Goal: Information Seeking & Learning: Learn about a topic

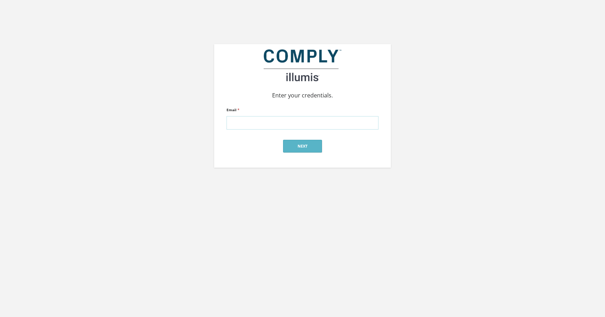
type input "[EMAIL_ADDRESS][DOMAIN_NAME]"
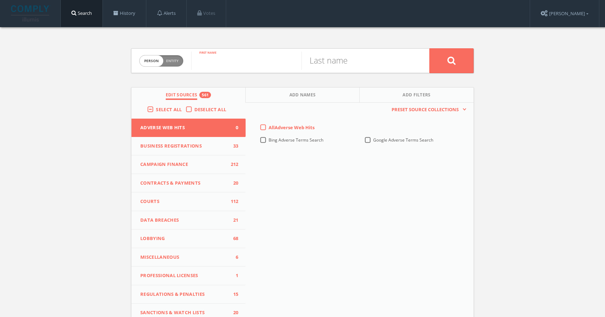
click at [246, 68] on input "text" at bounding box center [246, 61] width 110 height 18
type input "alan"
type input "leventhal"
click at [269, 129] on label "All Adverse Web Hits" at bounding box center [292, 127] width 46 height 7
click at [0, 0] on Hits-all-0 "All Adverse Web Hits" at bounding box center [0, 0] width 0 height 0
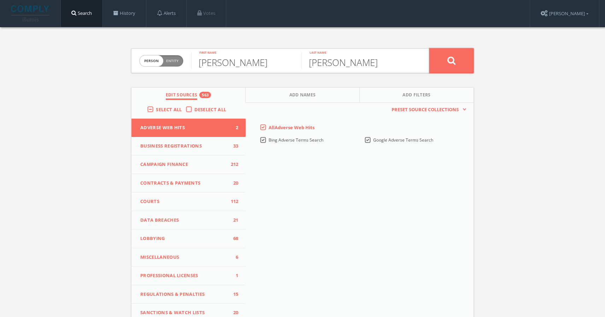
click at [450, 60] on icon at bounding box center [451, 60] width 8 height 9
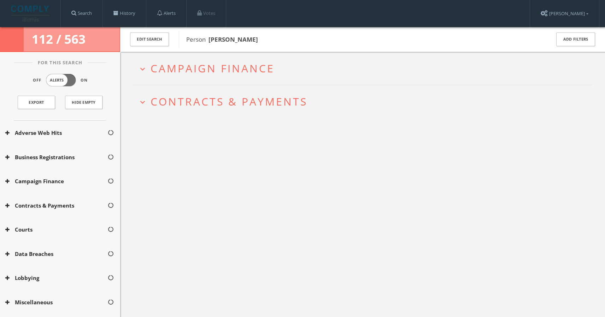
click at [206, 70] on span "Campaign Finance" at bounding box center [213, 68] width 124 height 14
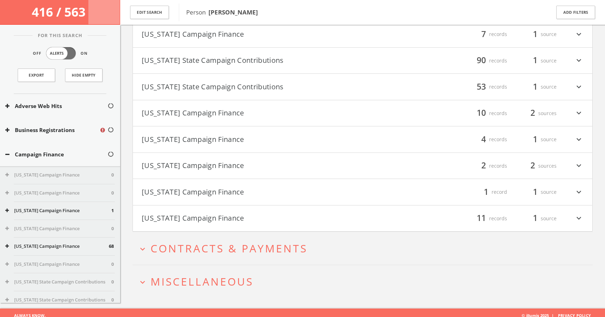
scroll to position [185, 0]
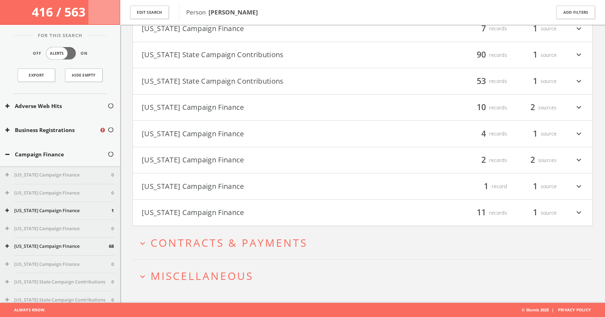
click at [286, 246] on span "Contracts & Payments" at bounding box center [229, 243] width 157 height 14
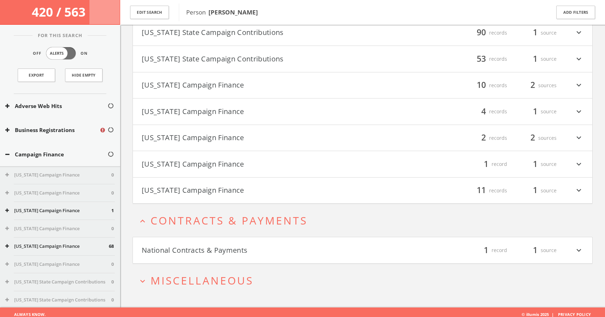
scroll to position [212, 0]
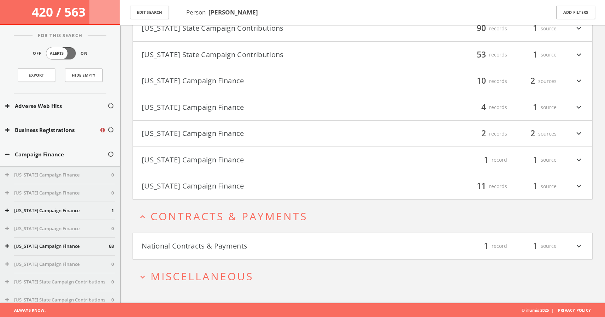
click at [342, 246] on button "National Contracts & Payments" at bounding box center [252, 246] width 221 height 12
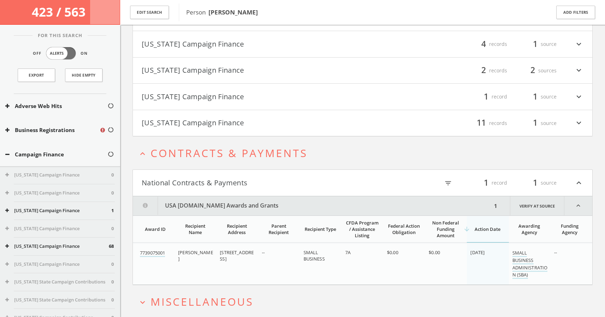
scroll to position [301, 0]
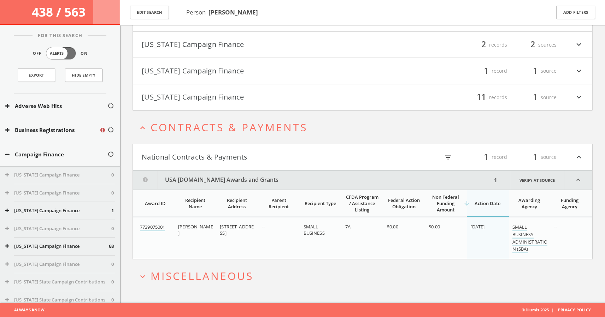
click at [239, 277] on span "Miscellaneous" at bounding box center [202, 276] width 103 height 14
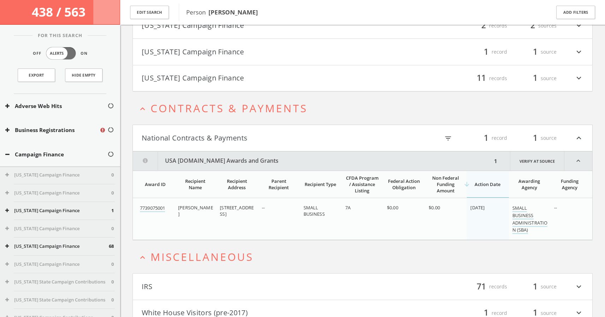
scroll to position [354, 0]
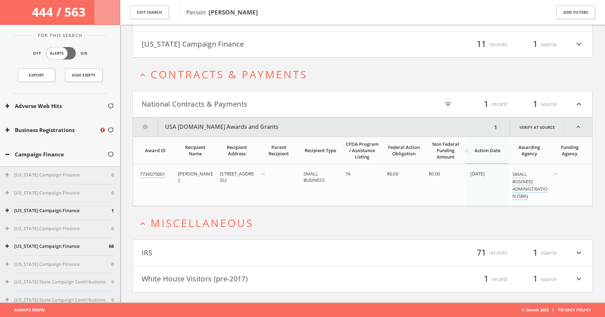
click at [175, 281] on button "White House Visitors (pre-2017)" at bounding box center [252, 280] width 221 height 12
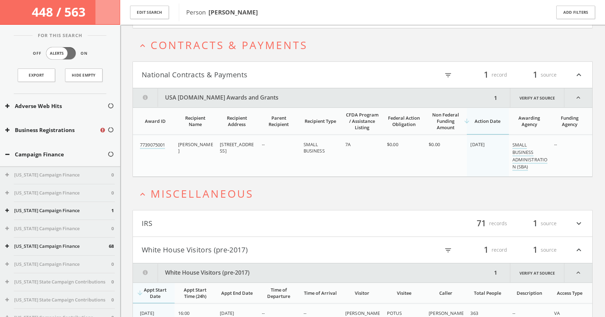
scroll to position [420, 0]
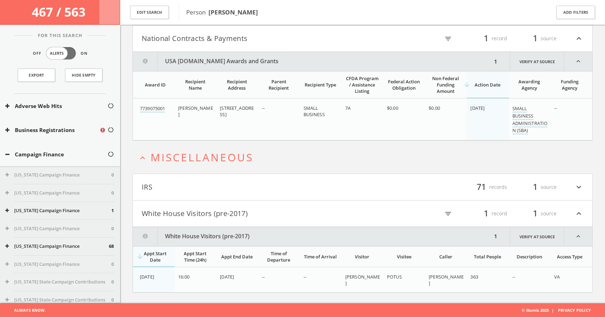
click at [149, 187] on button "IRS" at bounding box center [252, 187] width 221 height 12
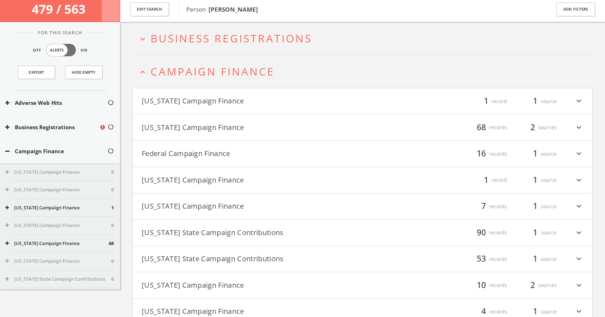
scroll to position [0, 0]
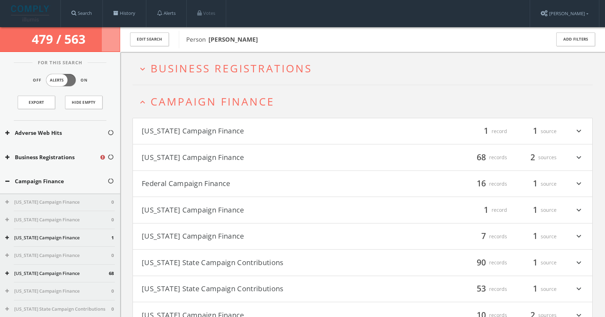
click at [209, 69] on span "Business Registrations" at bounding box center [232, 68] width 162 height 14
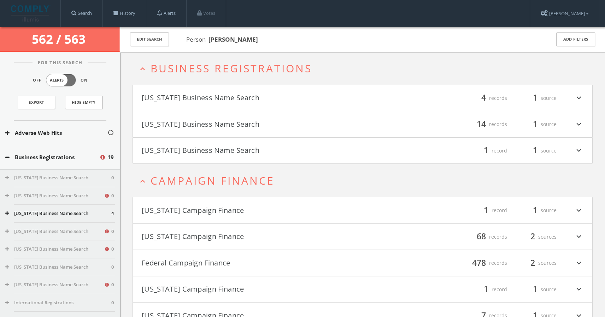
click at [581, 98] on icon "expand_more" at bounding box center [578, 98] width 9 height 12
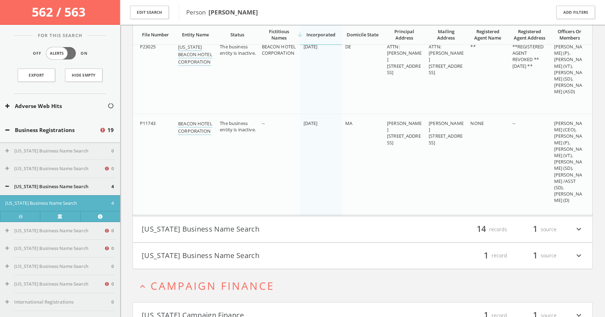
scroll to position [354, 0]
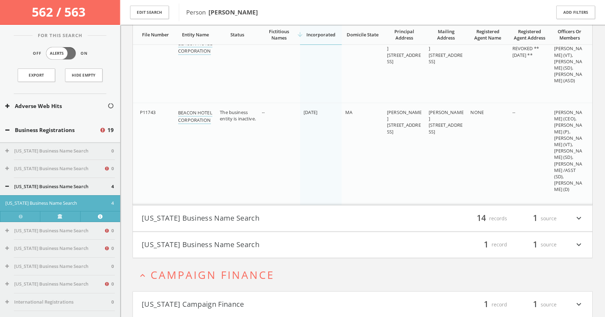
click at [578, 218] on icon "expand_more" at bounding box center [578, 219] width 9 height 12
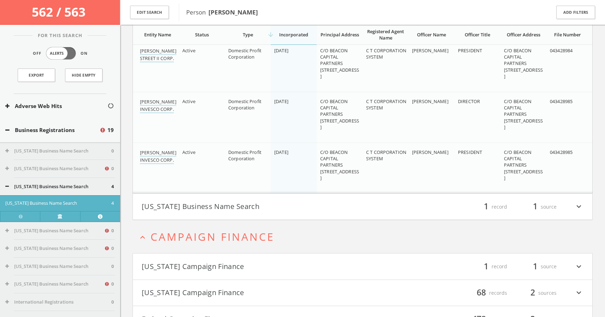
scroll to position [1151, 0]
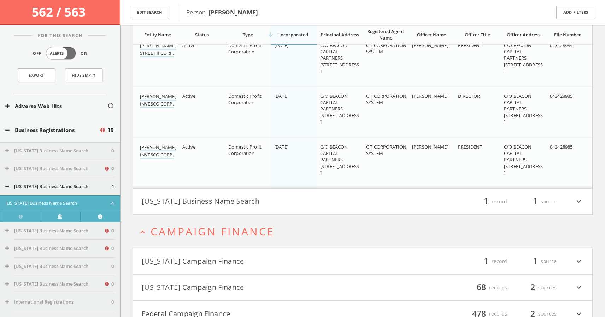
click at [580, 202] on icon "expand_more" at bounding box center [578, 202] width 9 height 12
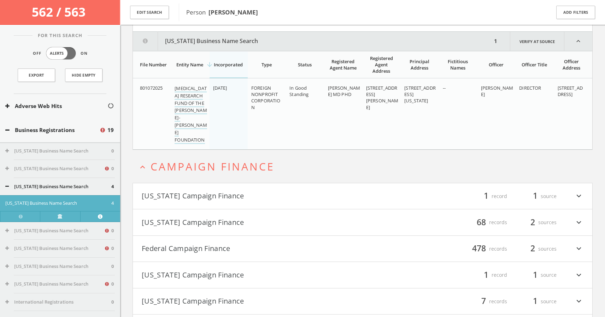
scroll to position [1341, 0]
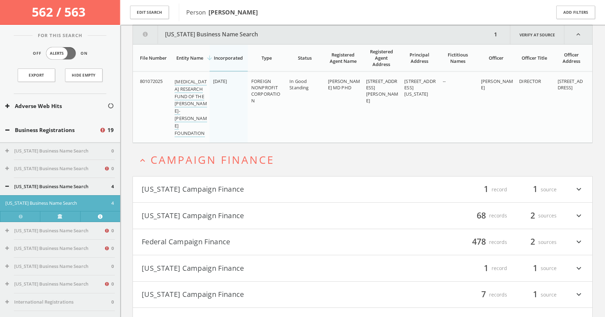
click at [579, 189] on icon "expand_more" at bounding box center [578, 190] width 9 height 12
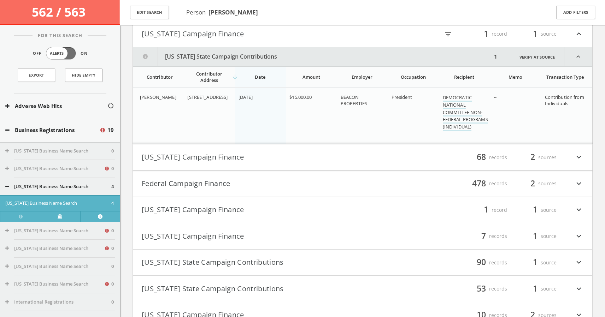
scroll to position [1483, 0]
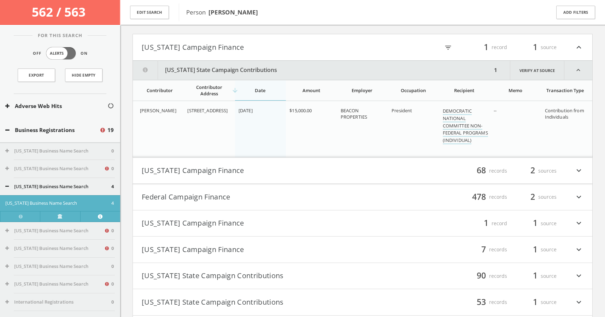
click at [580, 170] on icon "expand_more" at bounding box center [578, 171] width 9 height 12
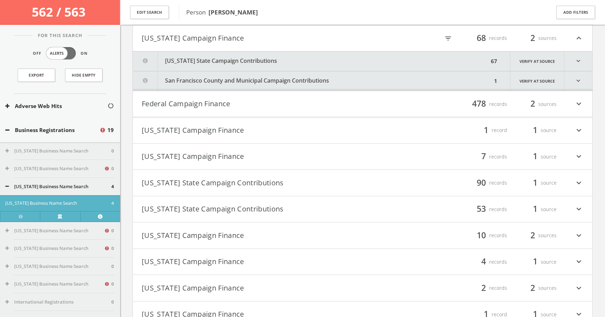
scroll to position [1622, 0]
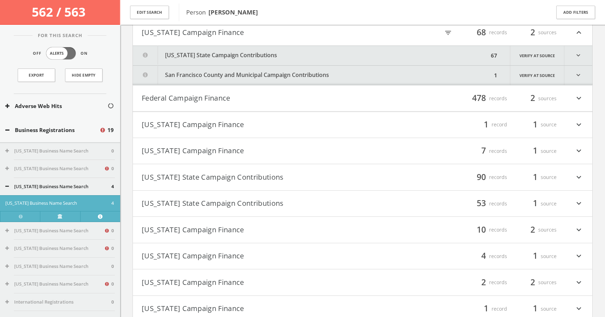
click at [580, 124] on icon "expand_more" at bounding box center [578, 125] width 9 height 12
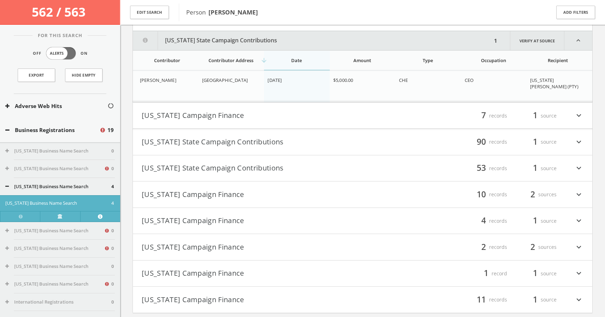
scroll to position [1735, 0]
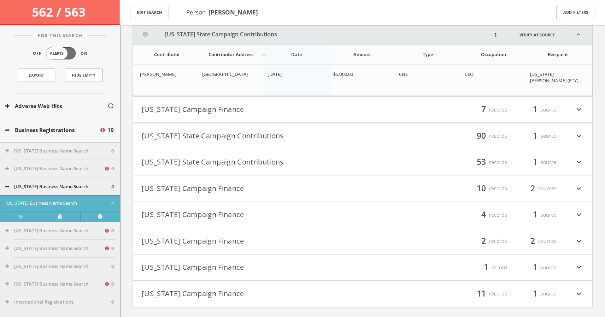
click at [580, 110] on icon "expand_more" at bounding box center [578, 110] width 9 height 12
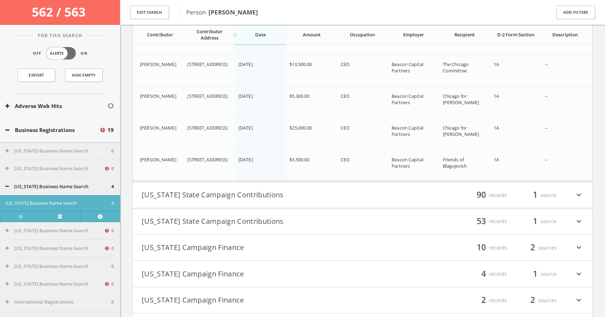
scroll to position [1927, 0]
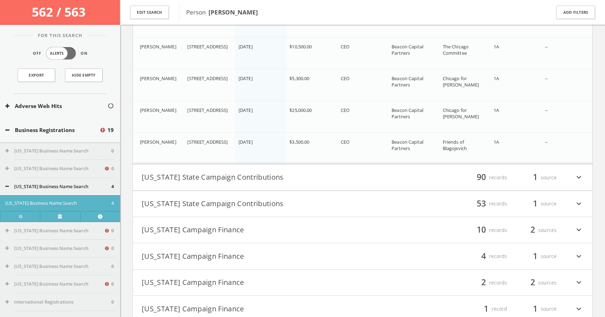
click at [580, 202] on icon "expand_more" at bounding box center [578, 204] width 9 height 12
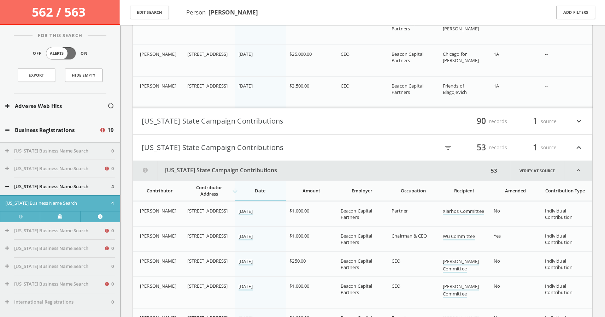
scroll to position [1998, 0]
click at [579, 149] on icon "expand_less" at bounding box center [578, 149] width 9 height 12
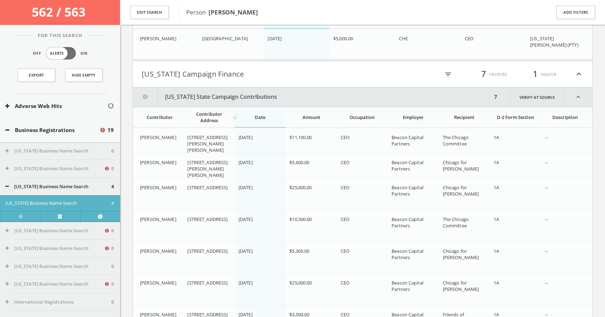
scroll to position [1766, 0]
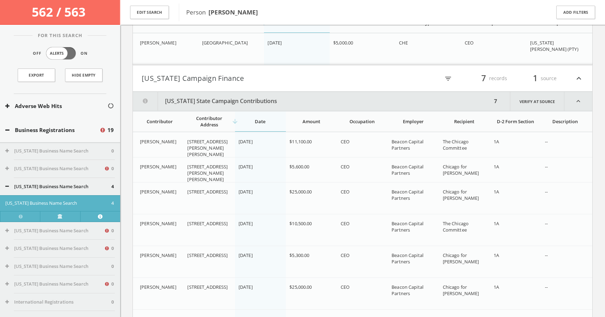
click at [579, 102] on icon "expand_less" at bounding box center [578, 101] width 28 height 19
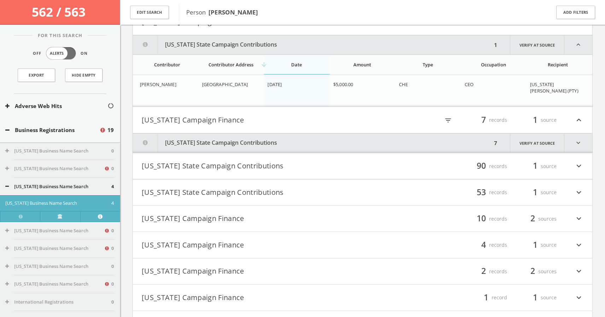
scroll to position [1722, 0]
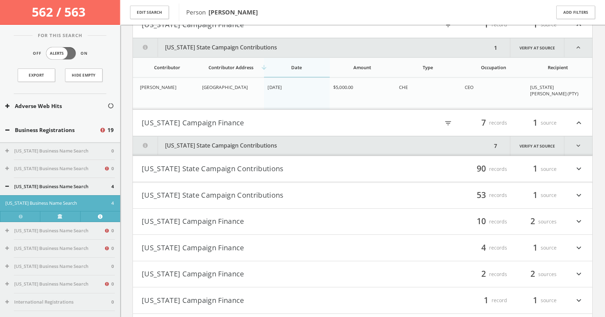
click at [579, 122] on icon "expand_less" at bounding box center [578, 123] width 9 height 12
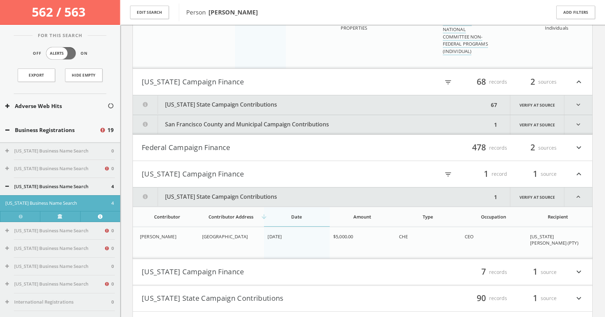
scroll to position [1574, 0]
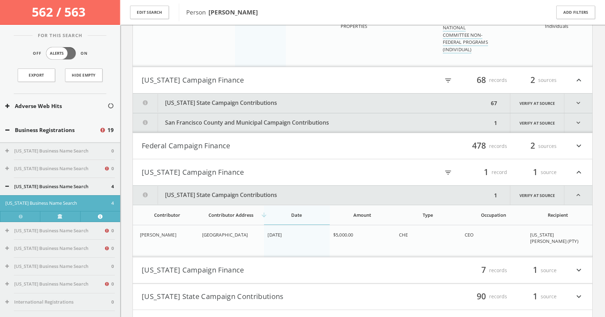
click at [578, 172] on icon "expand_less" at bounding box center [578, 172] width 9 height 12
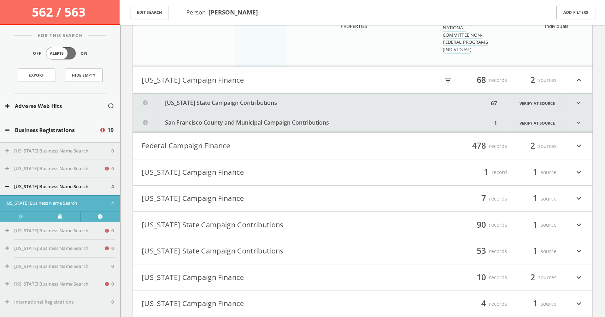
click at [579, 146] on icon "expand_more" at bounding box center [578, 146] width 9 height 12
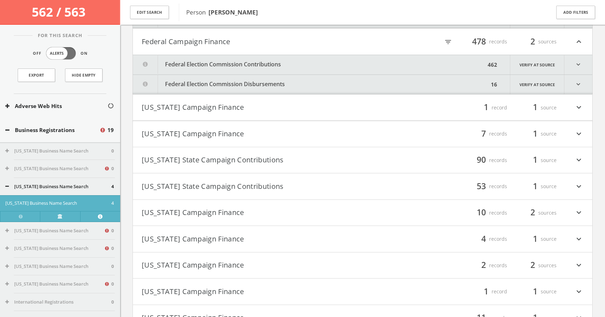
scroll to position [1682, 0]
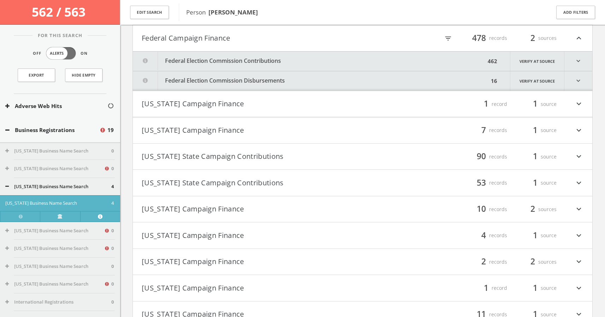
click at [496, 60] on div "462" at bounding box center [493, 61] width 14 height 19
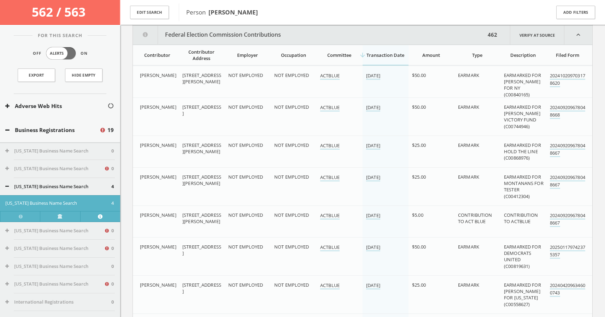
scroll to position [1709, 0]
click at [390, 54] on div "arrow_downward Transaction Date" at bounding box center [385, 55] width 38 height 6
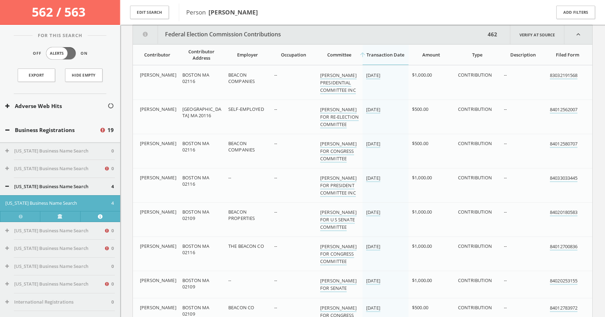
click at [389, 53] on div "arrow_upward Transaction Date" at bounding box center [385, 55] width 38 height 6
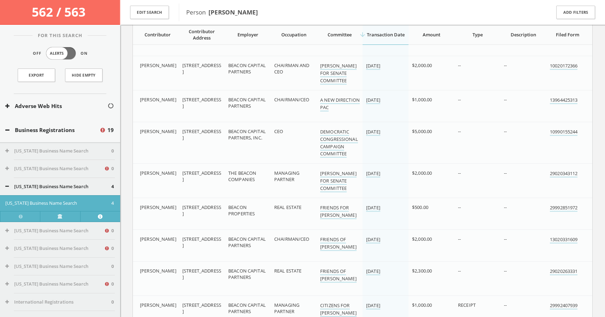
scroll to position [8398, 0]
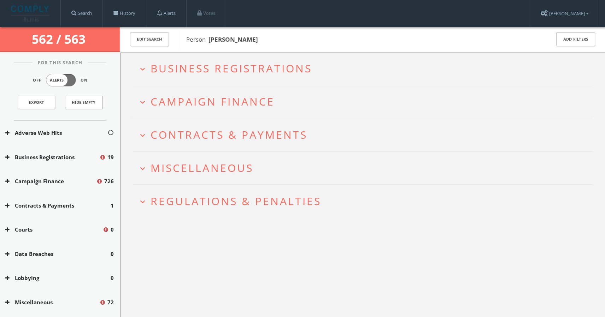
click at [187, 66] on span "Business Registrations" at bounding box center [232, 68] width 162 height 14
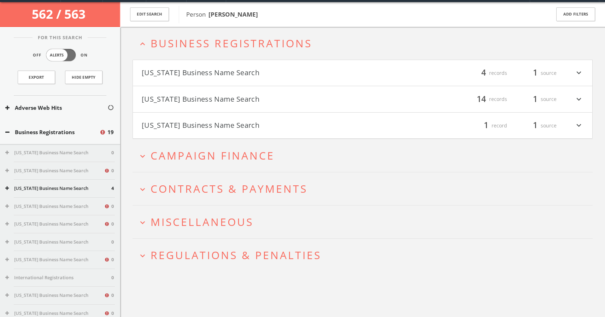
scroll to position [27, 0]
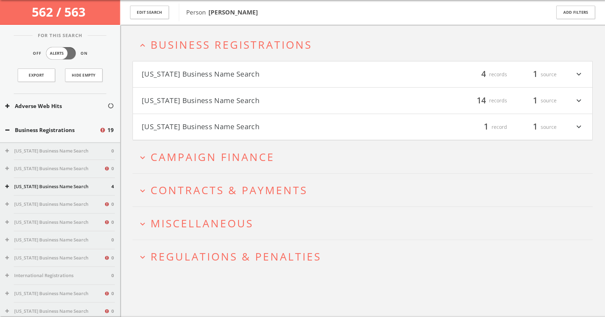
click at [191, 154] on span "Campaign Finance" at bounding box center [213, 157] width 124 height 14
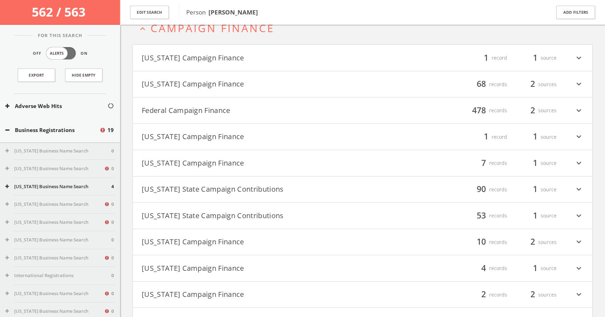
scroll to position [161, 0]
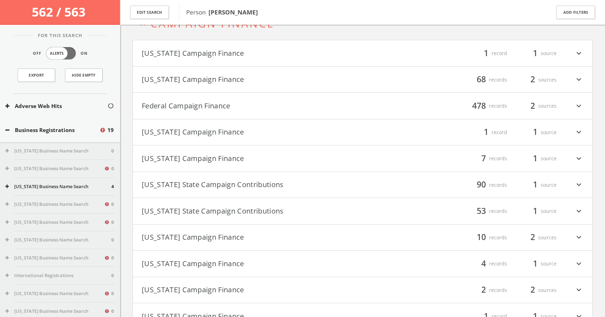
click at [487, 237] on span "10" at bounding box center [482, 238] width 16 height 12
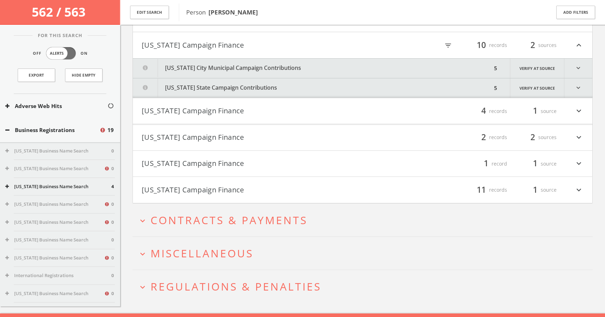
scroll to position [361, 0]
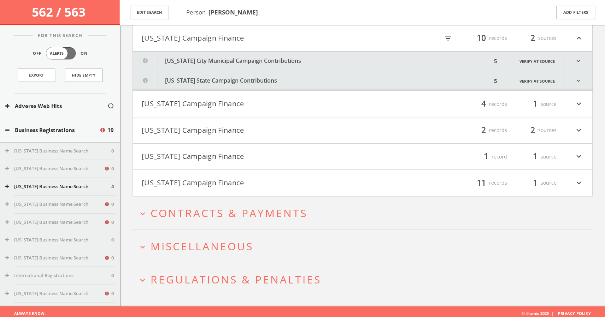
click at [481, 64] on button "New York City Municipal Campaign Contributions" at bounding box center [312, 61] width 359 height 19
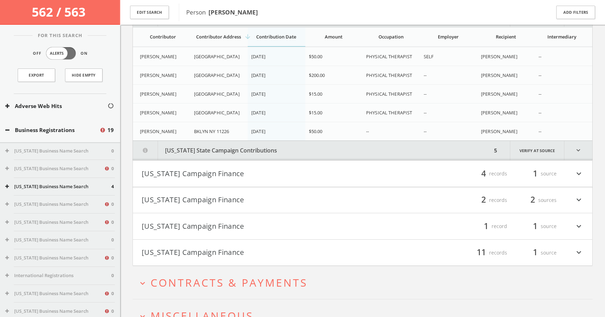
scroll to position [405, 0]
click at [425, 151] on button "New York State Campaign Contributions" at bounding box center [312, 149] width 359 height 19
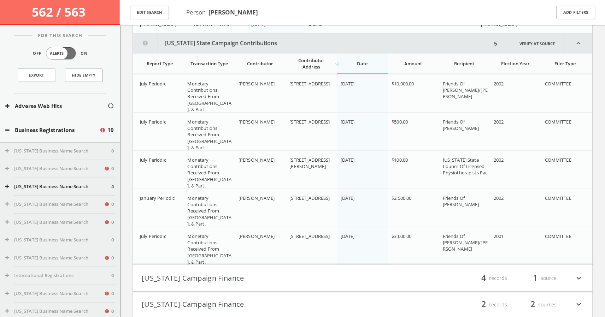
scroll to position [505, 0]
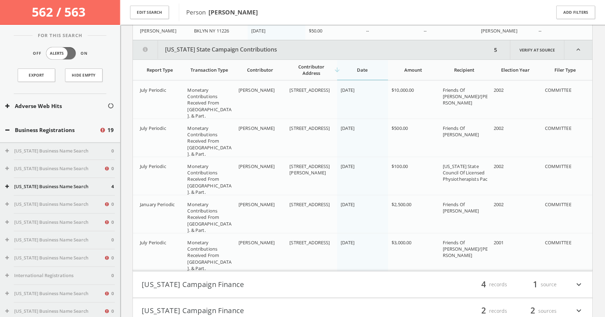
click at [578, 51] on icon "expand_less" at bounding box center [578, 49] width 28 height 19
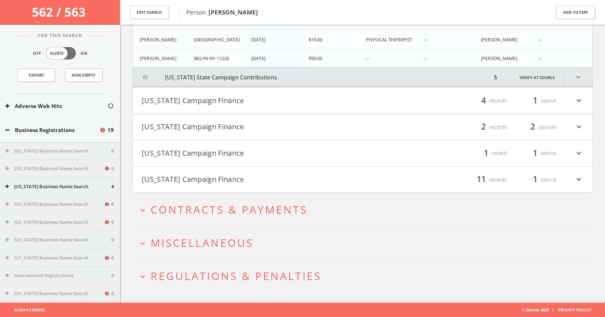
scroll to position [478, 0]
click at [580, 98] on icon "expand_more" at bounding box center [578, 101] width 9 height 12
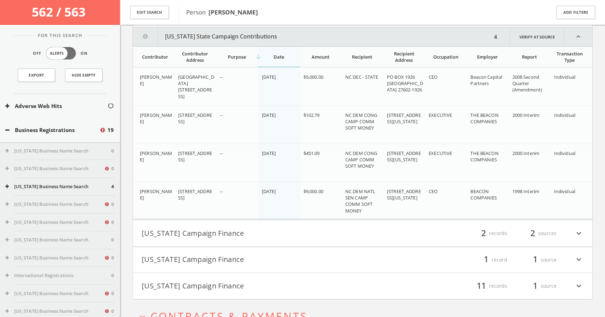
scroll to position [567, 0]
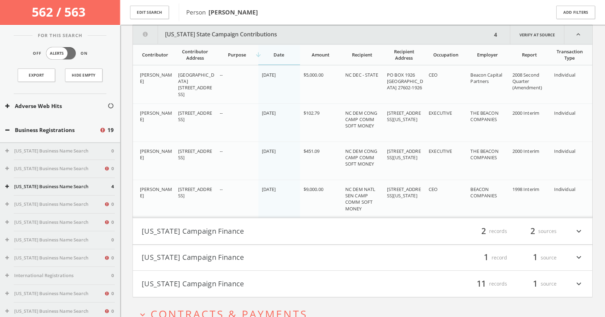
click at [578, 33] on icon "expand_less" at bounding box center [578, 34] width 28 height 19
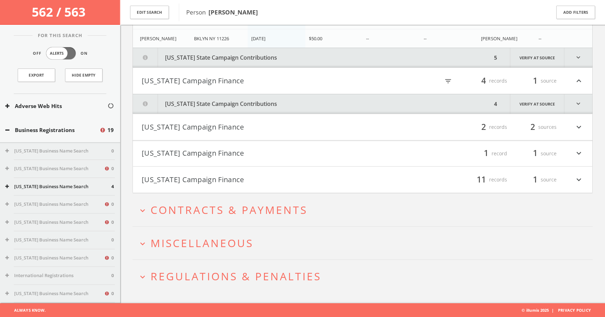
click at [580, 126] on icon "expand_more" at bounding box center [578, 127] width 9 height 12
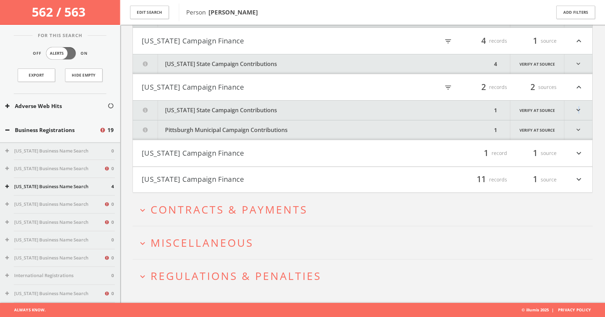
click at [579, 109] on icon "expand_more" at bounding box center [578, 110] width 28 height 19
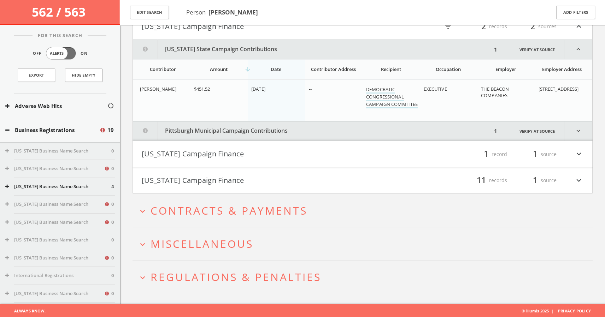
scroll to position [599, 0]
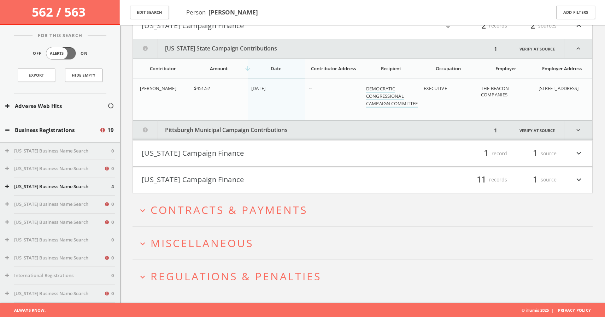
click at [578, 128] on icon "expand_more" at bounding box center [578, 130] width 28 height 19
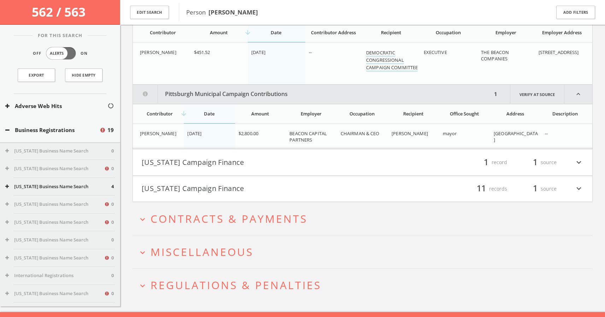
scroll to position [644, 0]
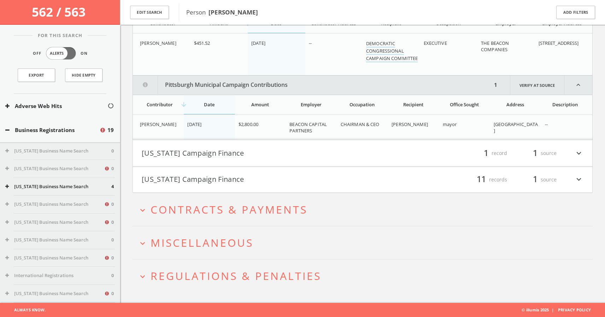
click at [578, 153] on icon "expand_more" at bounding box center [578, 153] width 9 height 12
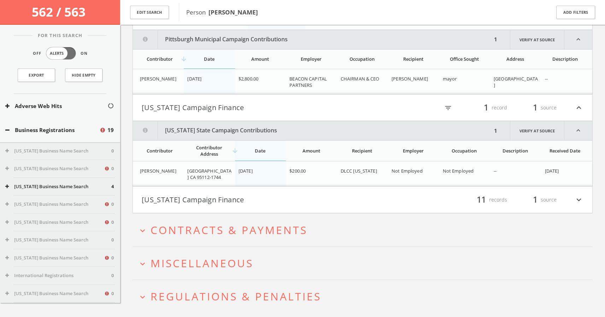
scroll to position [710, 0]
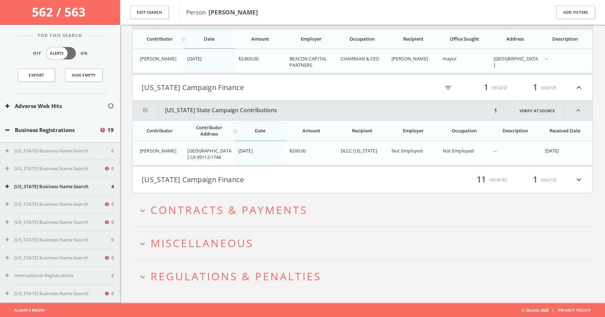
click at [580, 179] on icon "expand_more" at bounding box center [578, 180] width 9 height 12
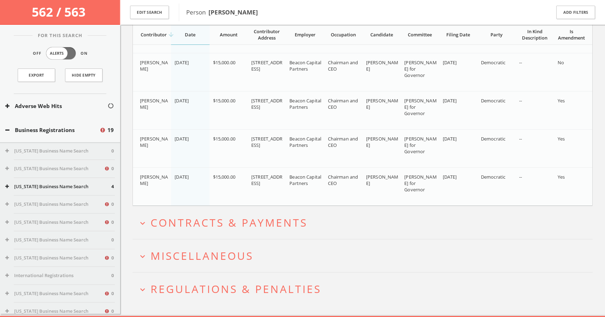
scroll to position [1160, 0]
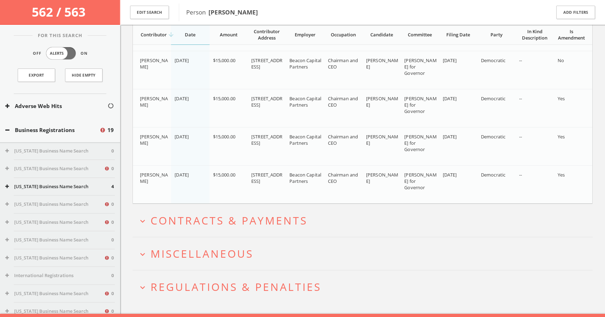
click at [275, 222] on span "Contracts & Payments" at bounding box center [229, 220] width 157 height 14
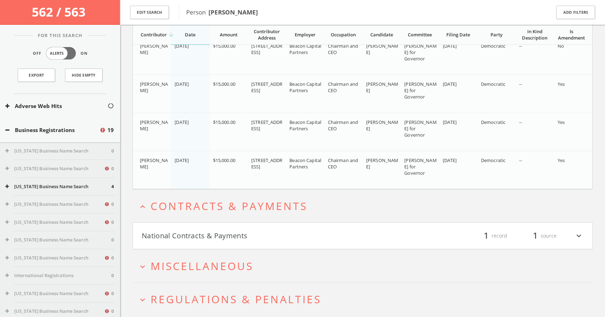
scroll to position [1197, 0]
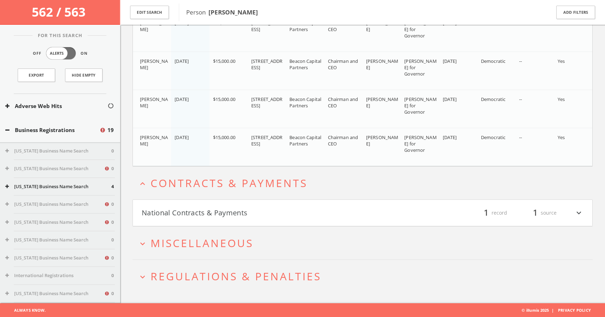
click at [578, 211] on icon "expand_more" at bounding box center [578, 213] width 9 height 12
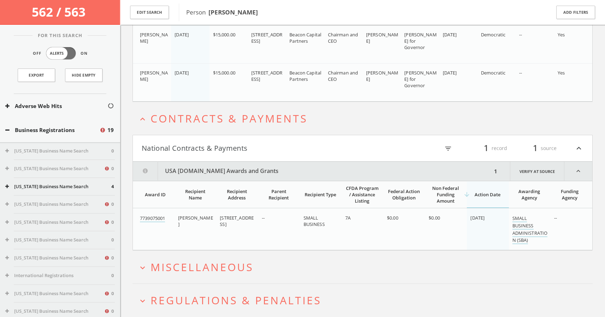
scroll to position [1286, 0]
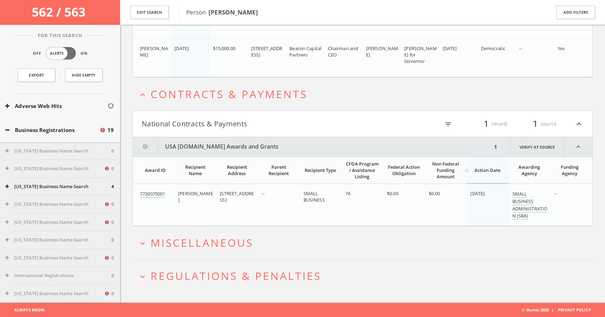
click at [240, 241] on span "Miscellaneous" at bounding box center [202, 243] width 103 height 14
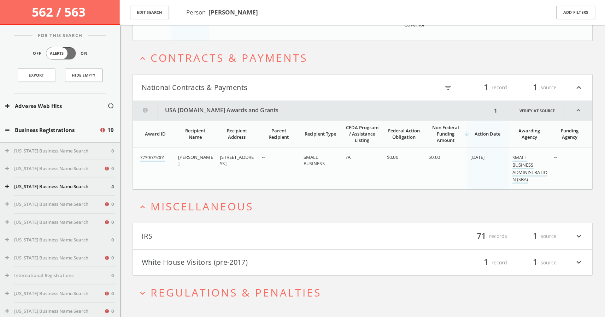
scroll to position [1339, 0]
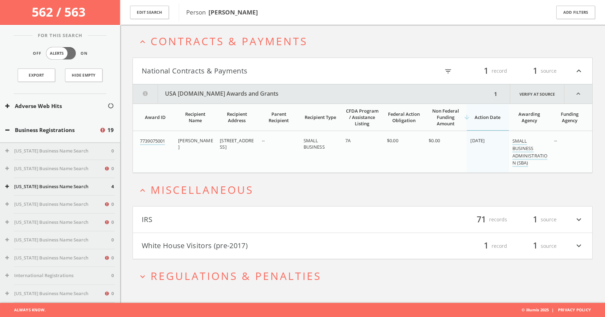
click at [269, 273] on span "Regulations & Penalties" at bounding box center [236, 276] width 171 height 14
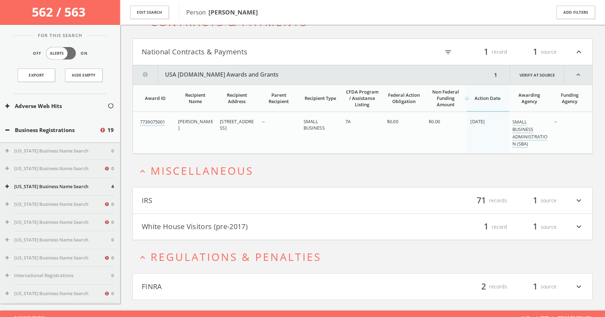
scroll to position [1366, 0]
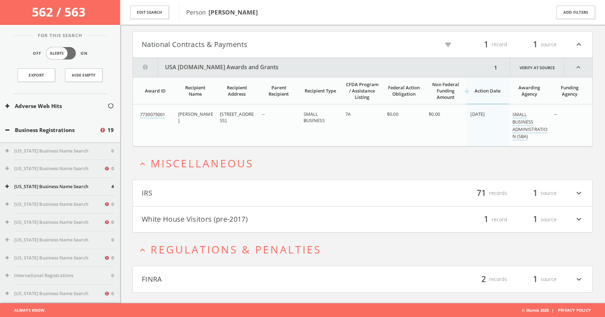
click at [580, 278] on icon "expand_more" at bounding box center [578, 280] width 9 height 12
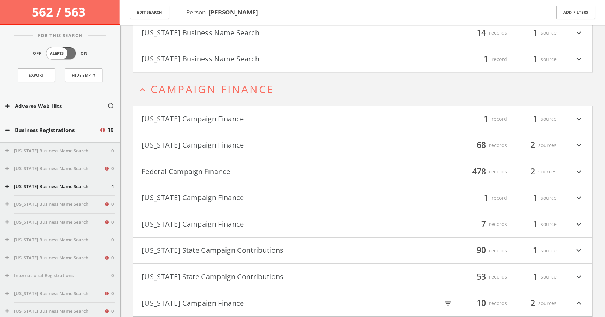
scroll to position [0, 0]
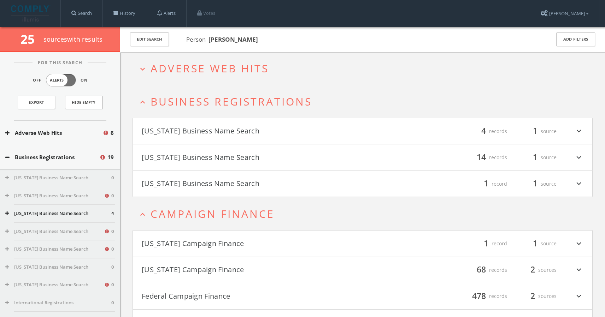
click at [226, 66] on span "Adverse Web Hits" at bounding box center [210, 68] width 118 height 14
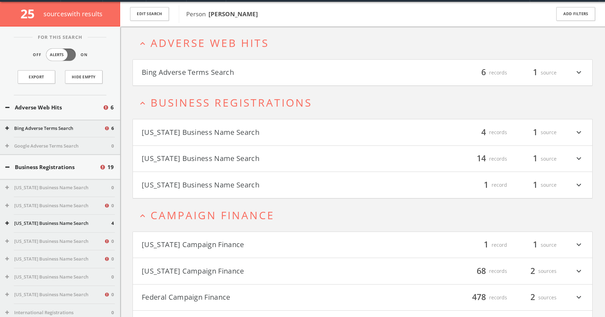
scroll to position [27, 0]
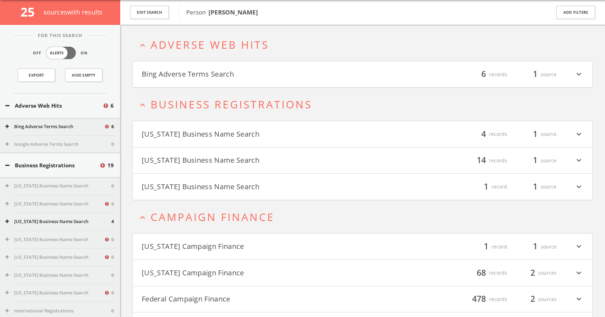
click at [581, 75] on icon "expand_more" at bounding box center [578, 75] width 9 height 12
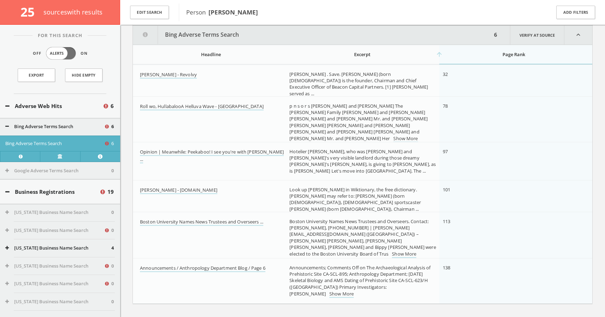
scroll to position [90, 0]
